Goal: Communication & Community: Answer question/provide support

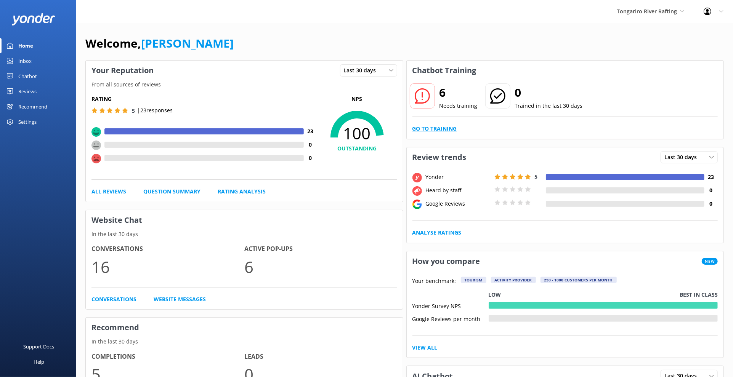
click at [443, 130] on link "Go to Training" at bounding box center [434, 129] width 45 height 8
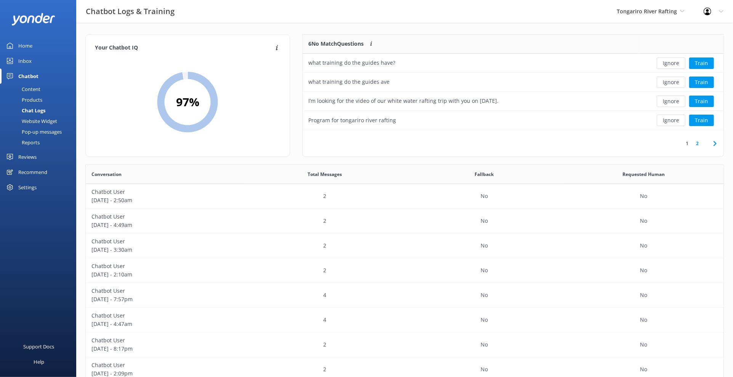
scroll to position [6, 6]
click at [674, 104] on button "Ignore" at bounding box center [670, 101] width 29 height 11
click at [695, 143] on link "2" at bounding box center [697, 143] width 10 height 7
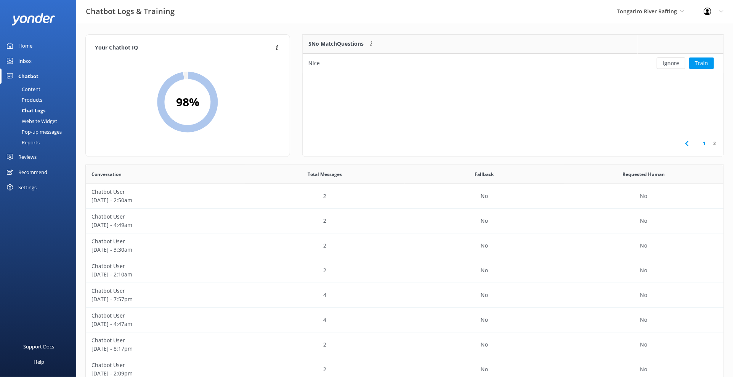
scroll to position [32, 414]
click at [665, 64] on button "Ignore" at bounding box center [670, 63] width 29 height 11
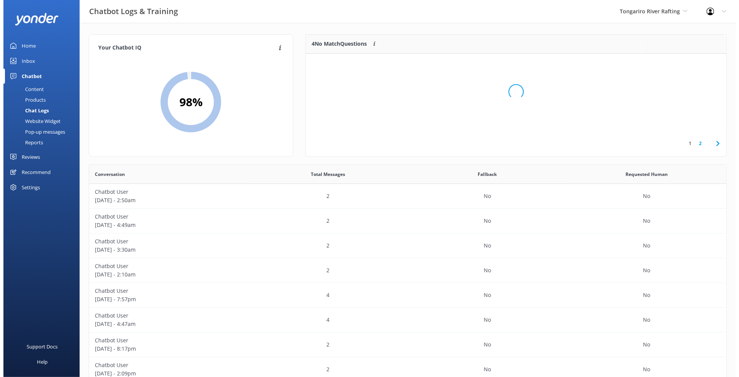
scroll to position [89, 414]
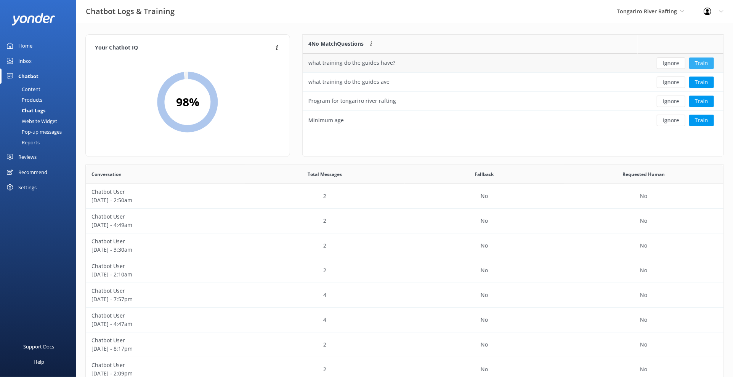
click at [708, 65] on button "Train" at bounding box center [701, 63] width 25 height 11
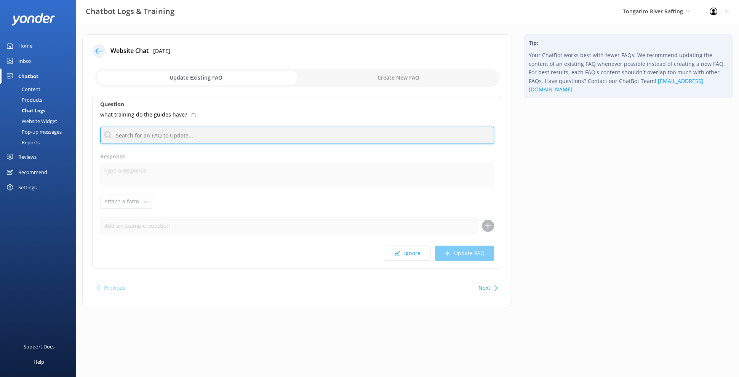
click at [247, 136] on input "text" at bounding box center [297, 135] width 394 height 17
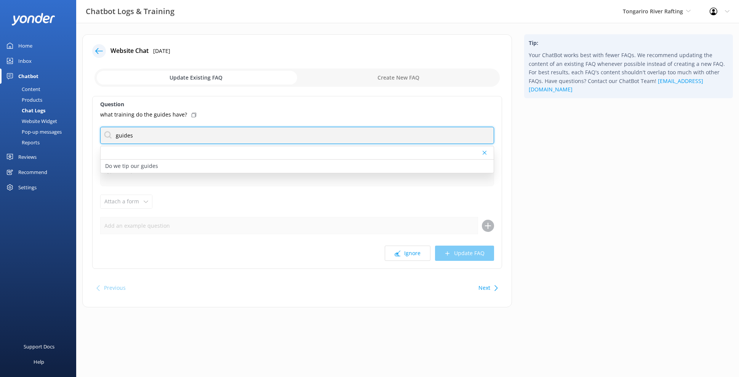
click at [188, 135] on input "guides" at bounding box center [297, 135] width 394 height 17
type input "safe"
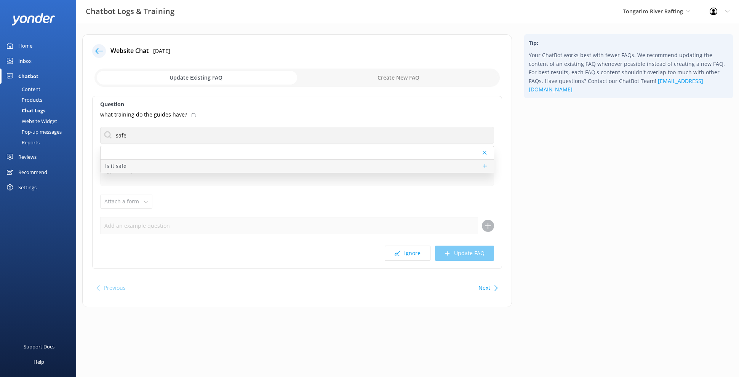
click at [184, 162] on div "Is it safe" at bounding box center [297, 166] width 393 height 13
type textarea "Rafting is an activity that is fun for the whole family and because of that we …"
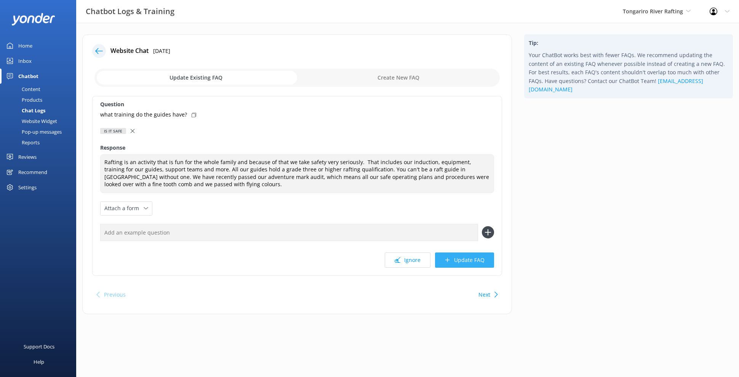
click at [482, 259] on button "Update FAQ" at bounding box center [464, 260] width 59 height 15
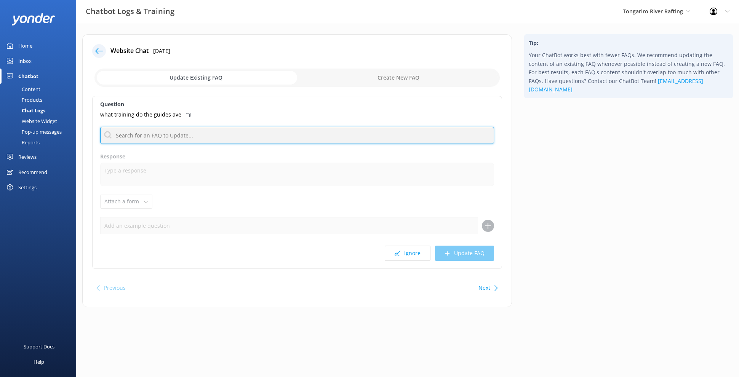
click at [246, 140] on input "text" at bounding box center [297, 135] width 394 height 17
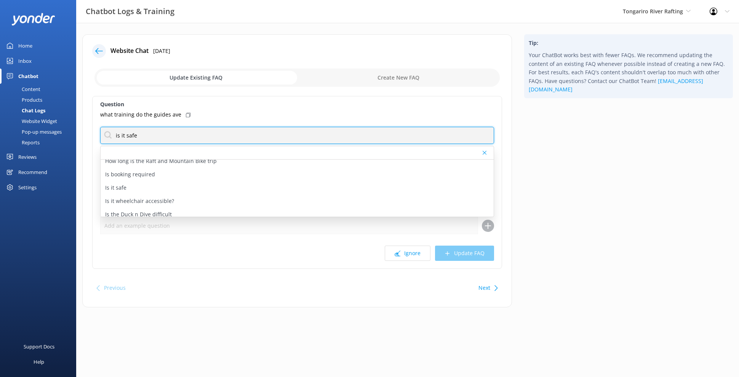
scroll to position [180, 0]
type input "is it safe"
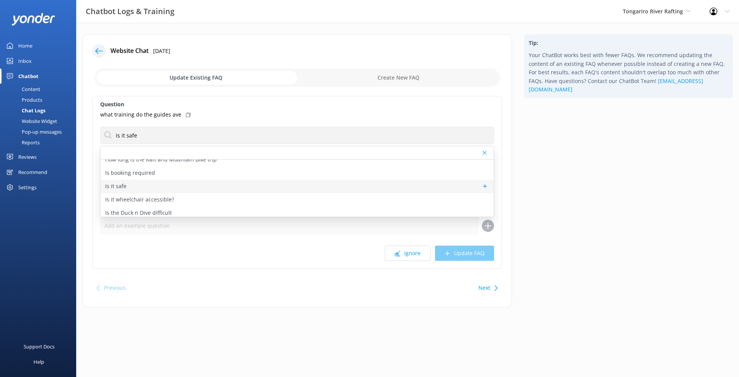
click at [342, 189] on div "Is it safe" at bounding box center [297, 186] width 393 height 13
type textarea "Rafting is an activity that is fun for the whole family and because of that we …"
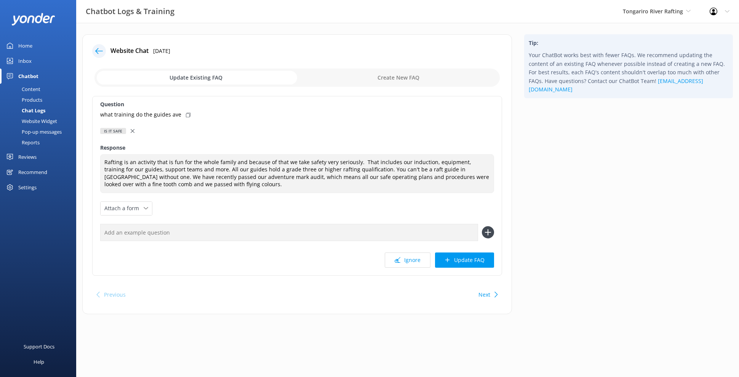
click at [465, 261] on button "Update FAQ" at bounding box center [464, 260] width 59 height 15
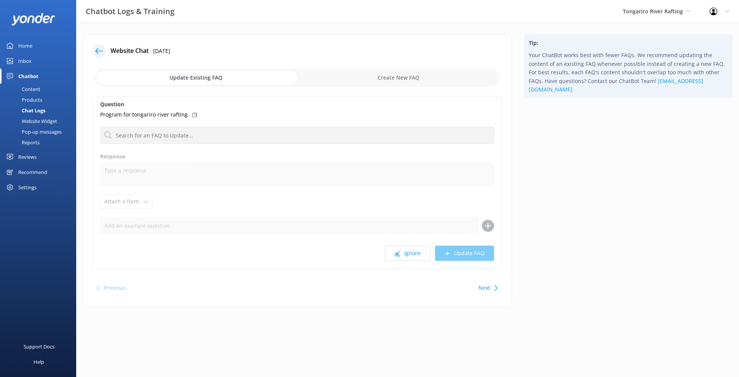
click at [475, 293] on div "Previous Next" at bounding box center [297, 287] width 410 height 21
click at [477, 289] on div "Next" at bounding box center [487, 287] width 24 height 15
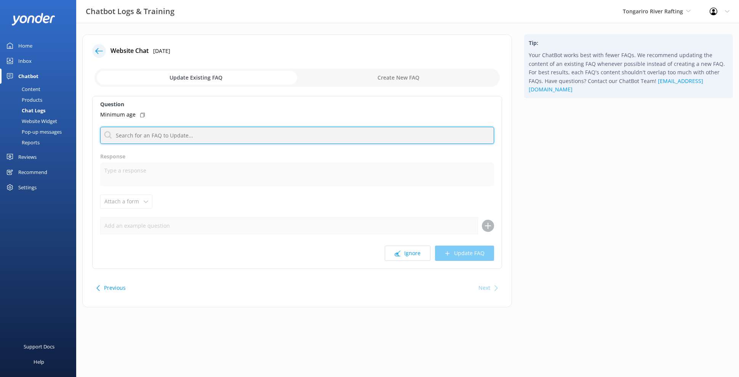
click at [267, 133] on input "text" at bounding box center [297, 135] width 394 height 17
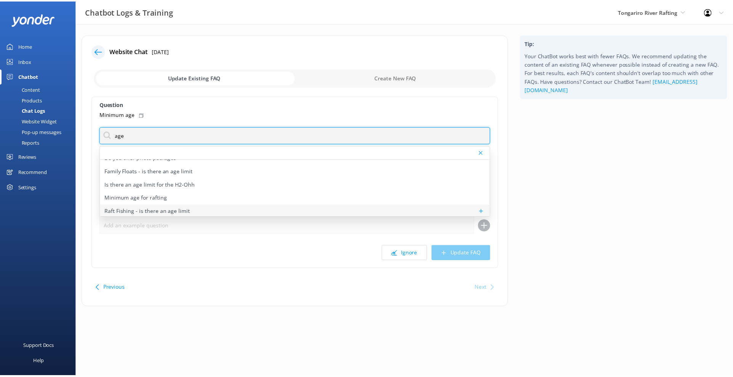
scroll to position [35, 0]
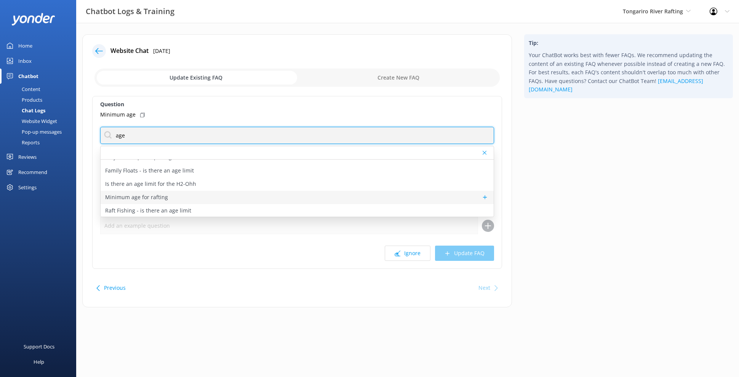
type input "age"
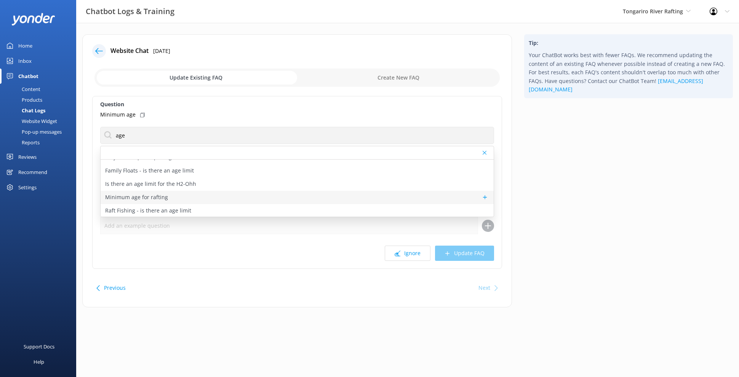
click at [251, 197] on div "Minimum age for rafting" at bounding box center [297, 197] width 393 height 13
type textarea "The minimum age for the Grade 2 is 5 years, the minimum age for the Grade 3 is …"
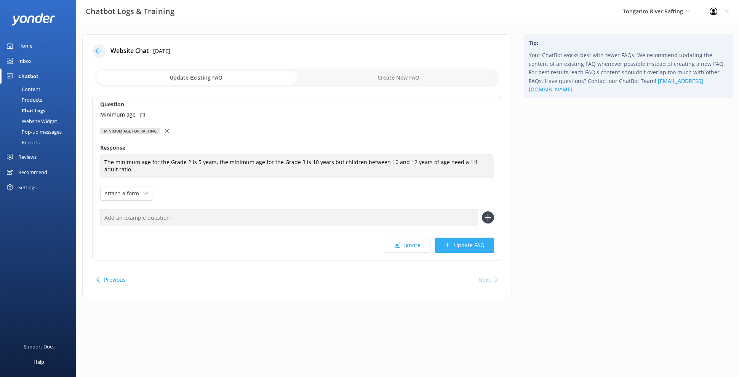
click at [479, 242] on button "Update FAQ" at bounding box center [464, 245] width 59 height 15
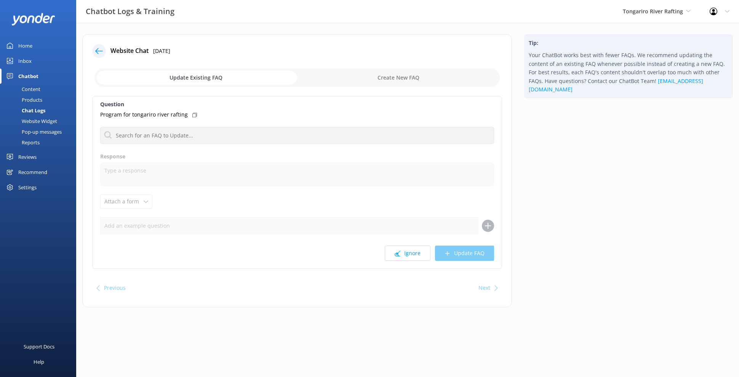
click at [99, 54] on icon at bounding box center [99, 51] width 8 height 8
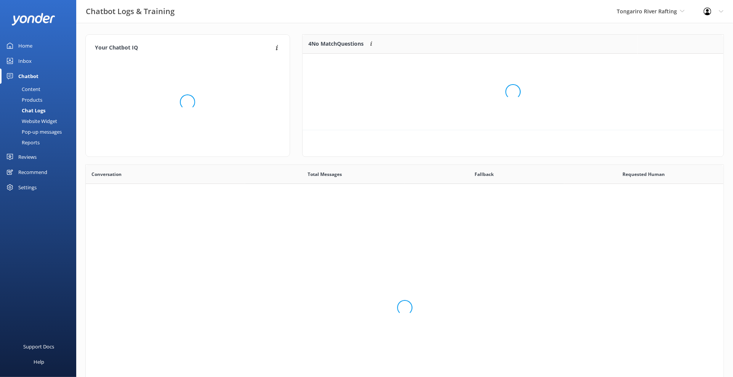
scroll to position [32, 414]
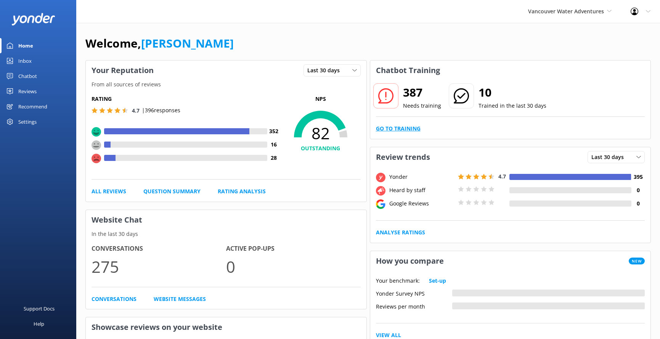
click at [411, 127] on link "Go to Training" at bounding box center [398, 129] width 45 height 8
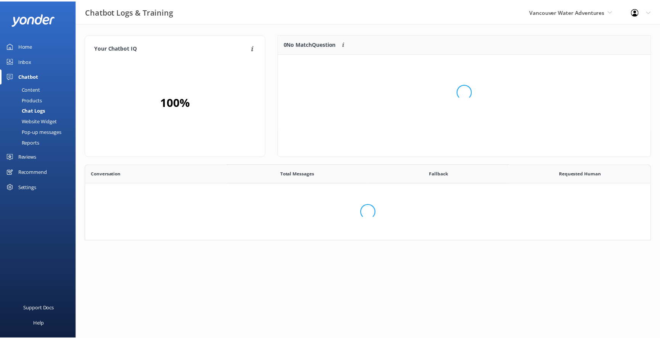
scroll to position [6, 6]
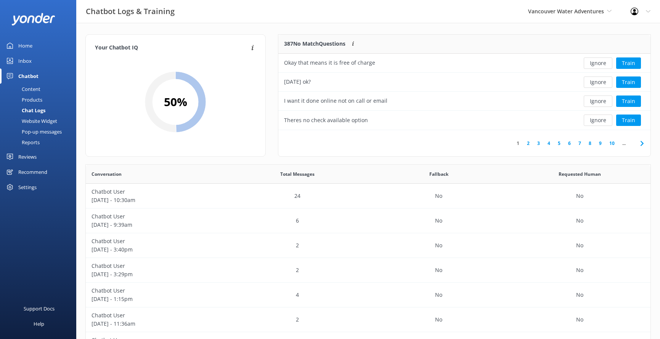
click at [567, 141] on link "6" at bounding box center [569, 143] width 10 height 7
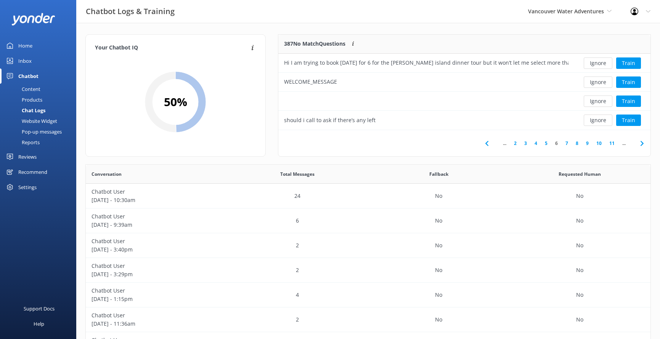
click at [573, 140] on link "8" at bounding box center [576, 143] width 10 height 7
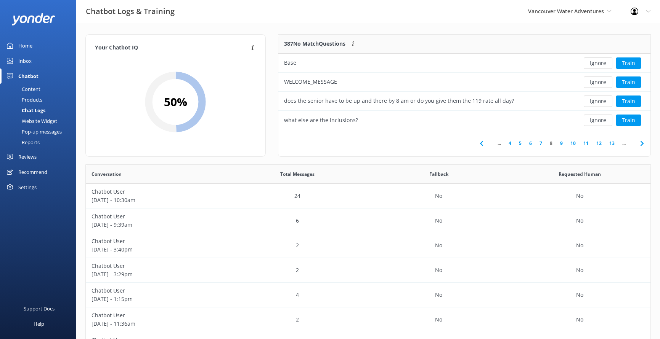
click at [582, 141] on link "11" at bounding box center [585, 143] width 13 height 7
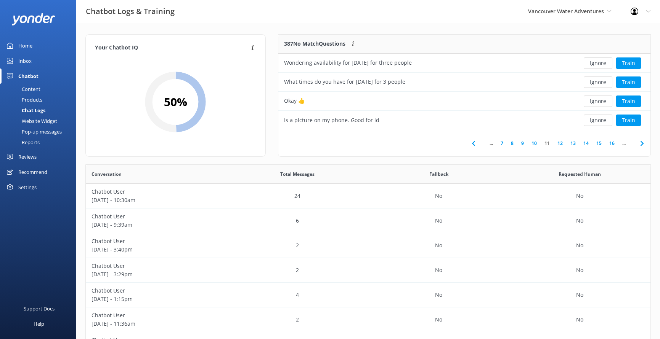
click at [587, 141] on link "14" at bounding box center [585, 143] width 13 height 7
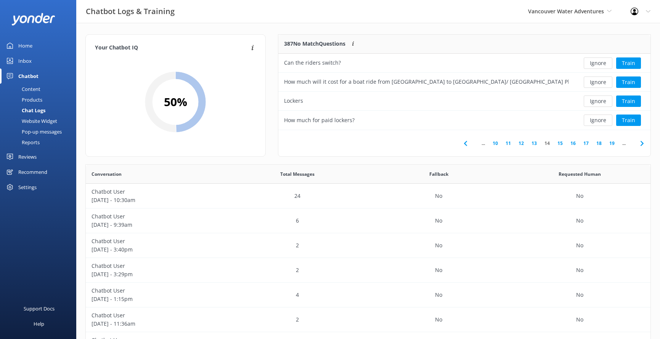
click at [589, 141] on link "17" at bounding box center [585, 143] width 13 height 7
click at [597, 142] on link "21" at bounding box center [598, 143] width 13 height 7
